Goal: Transaction & Acquisition: Purchase product/service

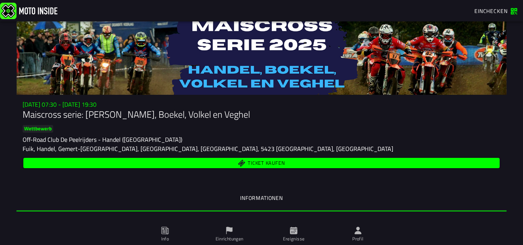
click at [258, 158] on button "Ticket kaufen" at bounding box center [261, 163] width 476 height 10
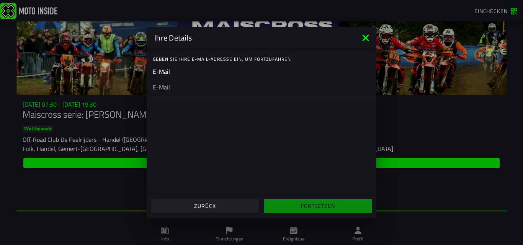
click at [210, 76] on ion-input "E-Mail" at bounding box center [261, 82] width 217 height 31
click at [173, 89] on input "email" at bounding box center [261, 86] width 217 height 9
type input "[EMAIL_ADDRESS][DOMAIN_NAME]"
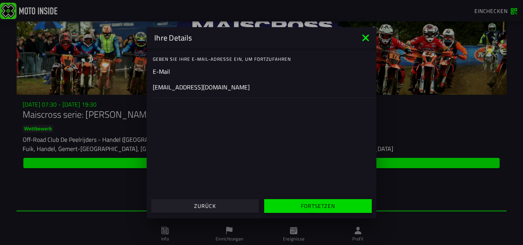
click at [0, 0] on slot "Fortsetzen" at bounding box center [0, 0] width 0 height 0
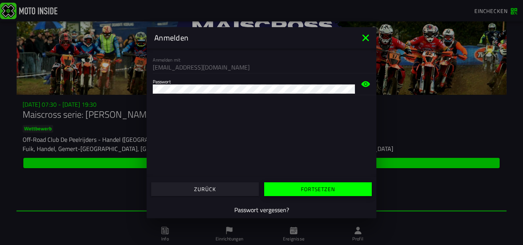
click at [299, 190] on span "Fortsetzen" at bounding box center [318, 189] width 96 height 5
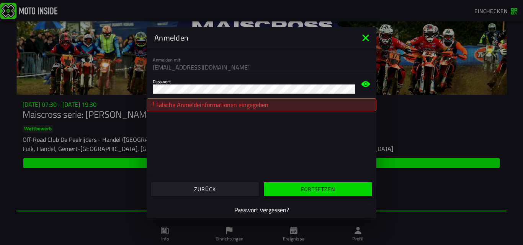
click at [0, 0] on slot "Fortsetzen" at bounding box center [0, 0] width 0 height 0
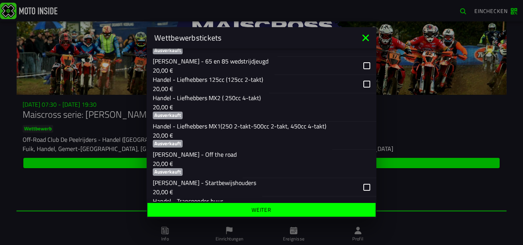
scroll to position [214, 0]
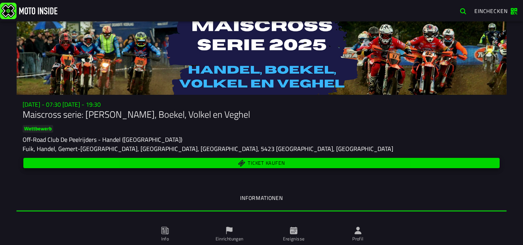
click at [273, 163] on span "Ticket kaufen" at bounding box center [266, 163] width 37 height 5
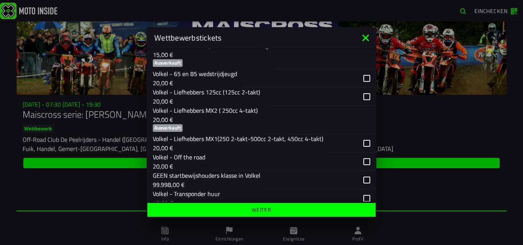
scroll to position [949, 0]
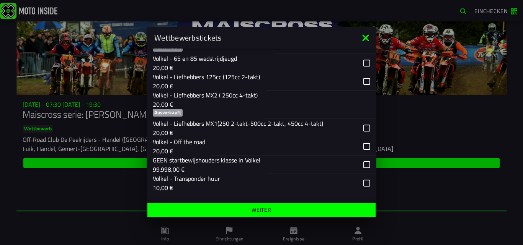
click at [366, 40] on icon at bounding box center [365, 38] width 12 height 12
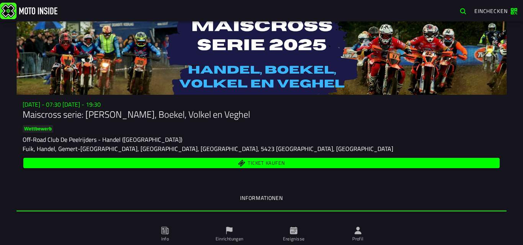
scroll to position [15, 0]
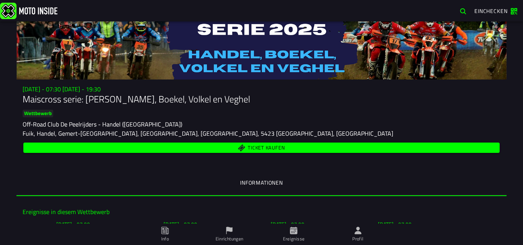
click at [361, 237] on ion-label "Profil" at bounding box center [357, 239] width 11 height 7
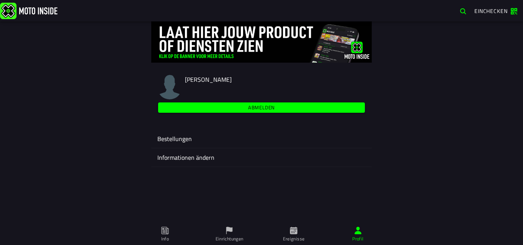
click at [188, 157] on ion-label "Informationen ändern" at bounding box center [261, 157] width 208 height 9
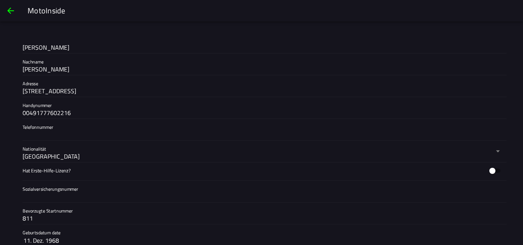
scroll to position [173, 0]
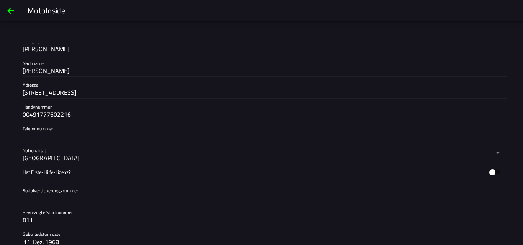
click at [10, 11] on span "back" at bounding box center [10, 11] width 9 height 18
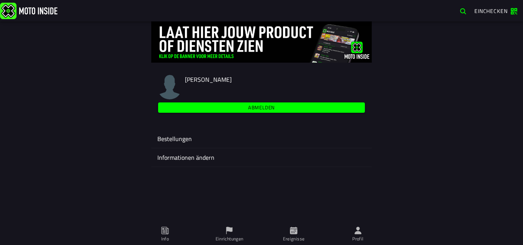
click at [229, 238] on ion-label "Einrichtungen" at bounding box center [230, 239] width 28 height 7
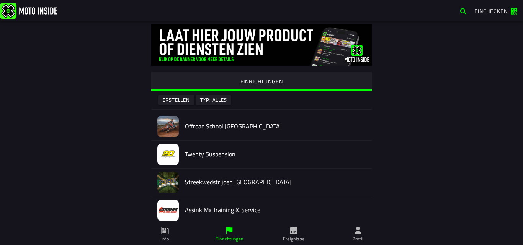
click at [295, 235] on span "Ereignisse" at bounding box center [293, 234] width 55 height 21
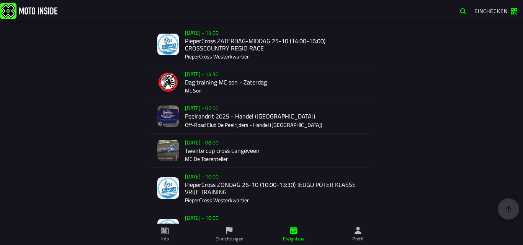
scroll to position [715, 0]
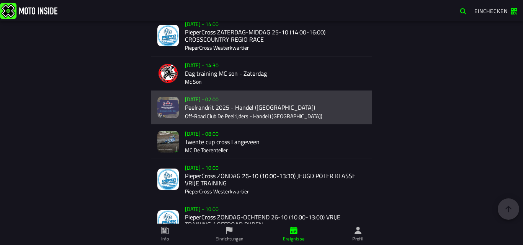
click at [225, 115] on div "Su 26 Oct - 07:00 Peelrandrit 2025 - Handel (NB) Off-Road Club De Peelrijders -…" at bounding box center [275, 108] width 181 height 34
click at [225, 115] on ion-router-outlet "Oliver Fischer Abmelden Bestellungen Informationen ändern EINRICHTUNGEN Erstell…" at bounding box center [261, 112] width 523 height 224
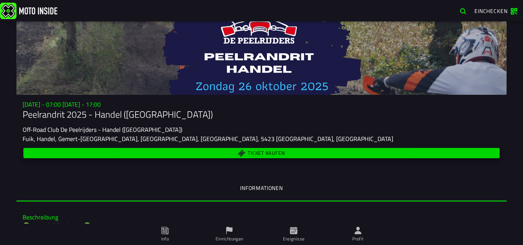
click at [257, 153] on span "Ticket kaufen" at bounding box center [266, 153] width 37 height 5
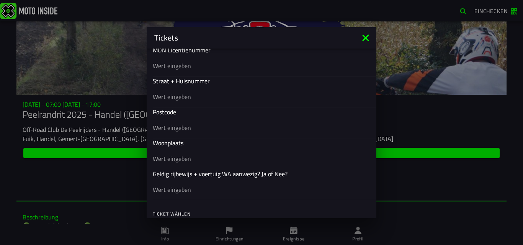
scroll to position [361, 0]
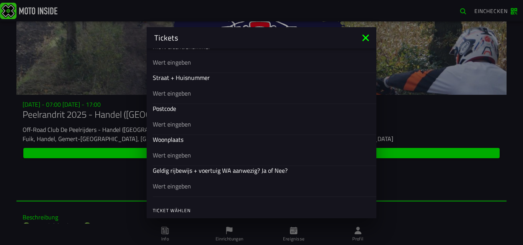
click at [200, 96] on input "text" at bounding box center [261, 92] width 217 height 9
type input "Magdalenenstr. 23"
click at [188, 124] on input "text" at bounding box center [261, 123] width 217 height 9
type input "47139"
click at [180, 152] on input "text" at bounding box center [261, 154] width 217 height 9
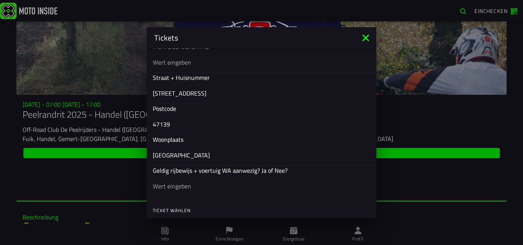
type input "Duisburg"
click at [190, 184] on input "text" at bounding box center [261, 185] width 217 height 9
type input "JA"
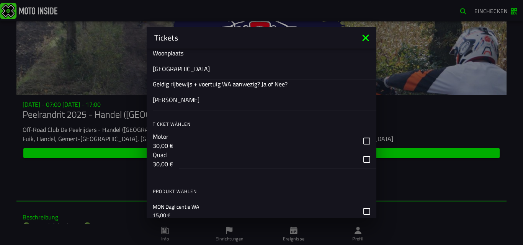
scroll to position [478, 0]
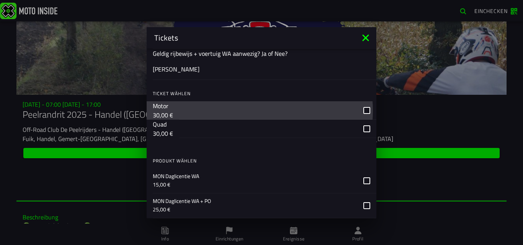
click at [363, 111] on div "button" at bounding box center [277, 110] width 197 height 18
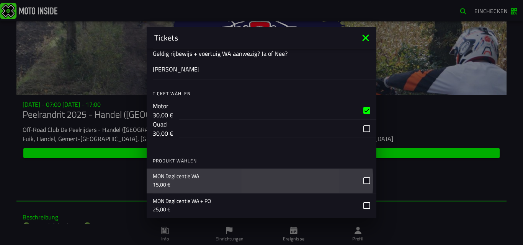
click at [363, 177] on label at bounding box center [366, 181] width 7 height 24
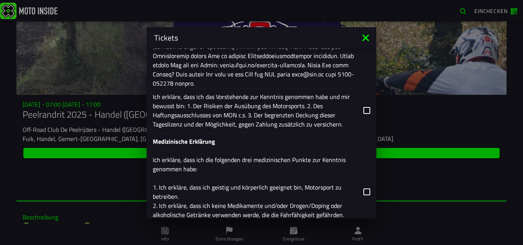
scroll to position [937, 0]
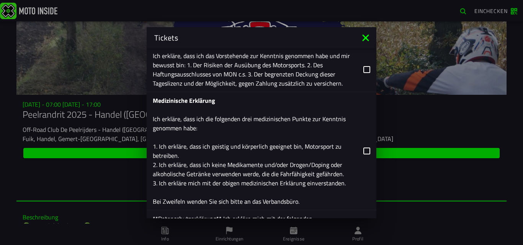
click at [363, 70] on icon at bounding box center [366, 69] width 7 height 7
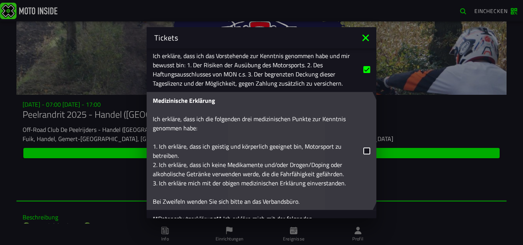
click at [363, 149] on icon at bounding box center [366, 151] width 7 height 7
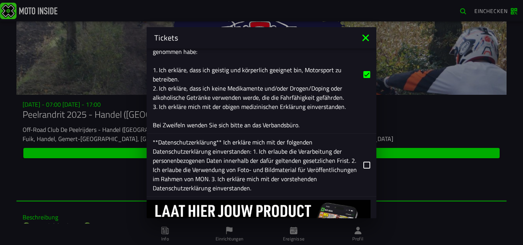
scroll to position [1055, 0]
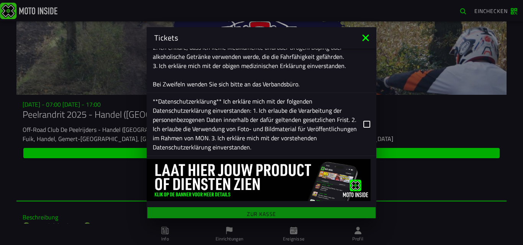
click at [363, 127] on icon at bounding box center [366, 124] width 7 height 7
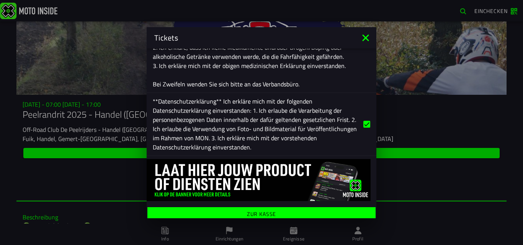
click at [265, 212] on ion-label "Zur Kasse" at bounding box center [261, 213] width 29 height 5
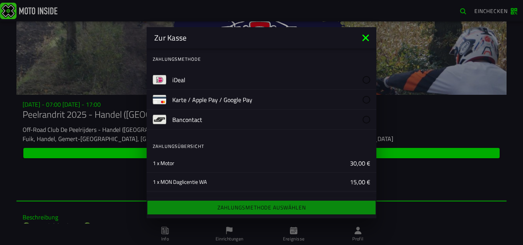
click at [370, 194] on div "Gesamt 45,00 €" at bounding box center [265, 201] width 224 height 18
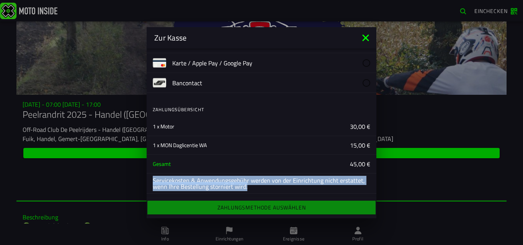
click at [370, 194] on ion-list "Zahlungsübersicht 1 x Motor 30,00 € 1 x MON Daglicentie WA 15,00 € Gesamt 45,00…" at bounding box center [262, 148] width 230 height 98
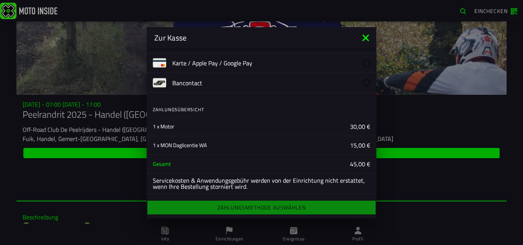
click at [168, 67] on div "Karte / Apple Pay / Google Pay" at bounding box center [262, 63] width 230 height 20
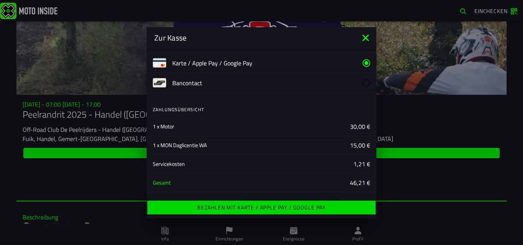
click at [244, 207] on ion-label "Bezahlen mit Karte / Apple Pay / Google Pay" at bounding box center [261, 207] width 129 height 5
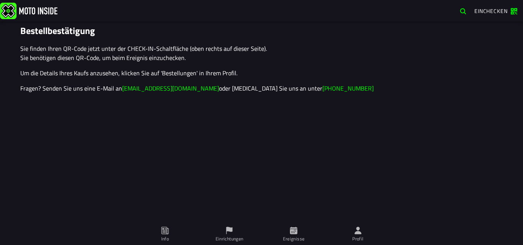
click at [514, 11] on span "Einchecken" at bounding box center [495, 11] width 43 height 7
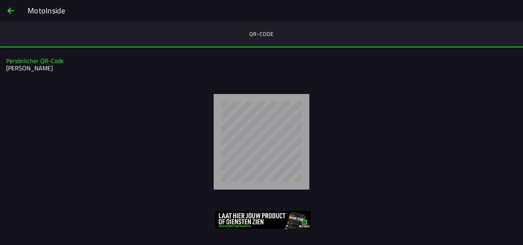
click at [9, 11] on span "back" at bounding box center [10, 11] width 9 height 18
